Goal: Information Seeking & Learning: Learn about a topic

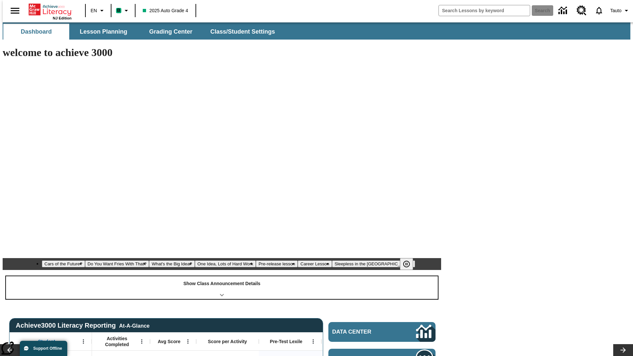
click at [222, 276] on div "Show Class Announcement Details" at bounding box center [222, 287] width 432 height 23
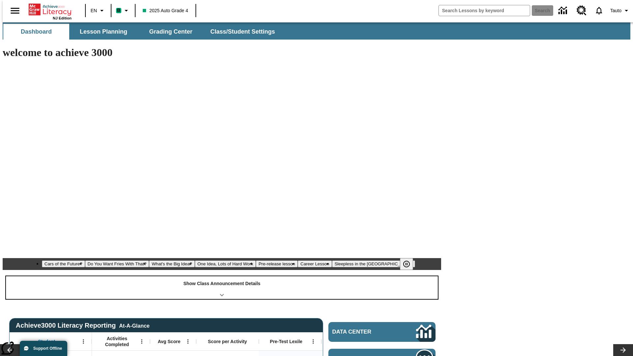
click at [222, 276] on div "Show Class Announcement Details" at bounding box center [222, 287] width 432 height 23
